Goal: Register for event/course

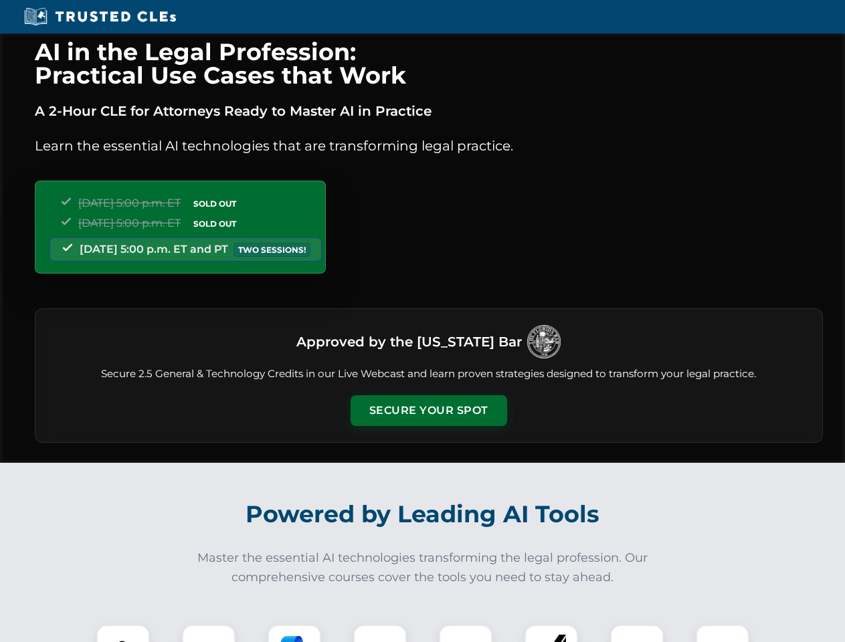
click at [428, 411] on button "Secure Your Spot" at bounding box center [428, 410] width 157 height 31
click at [123, 633] on img at bounding box center [123, 651] width 39 height 39
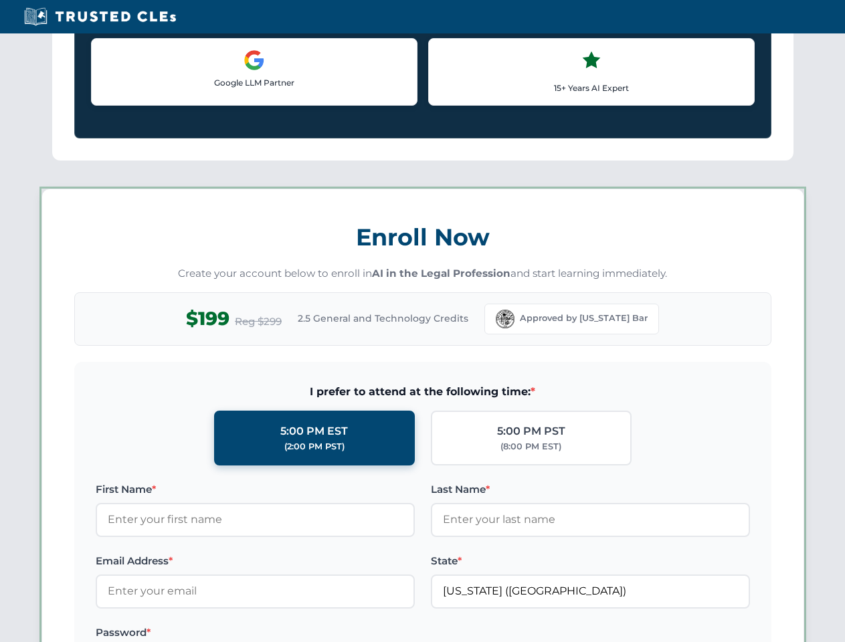
click at [294, 633] on label "Password *" at bounding box center [255, 633] width 319 height 16
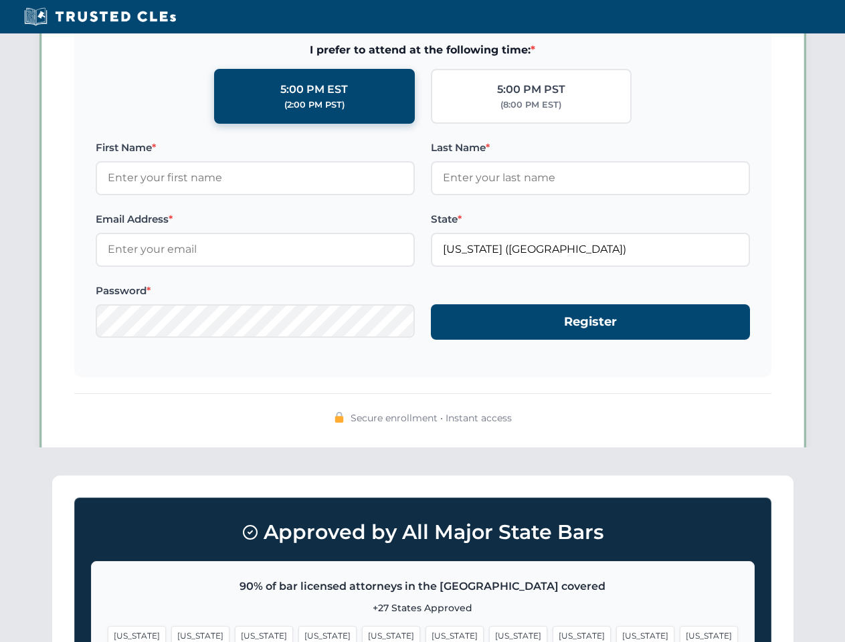
click at [616, 633] on span "[US_STATE]" at bounding box center [645, 635] width 58 height 19
